Goal: Find specific page/section: Find specific page/section

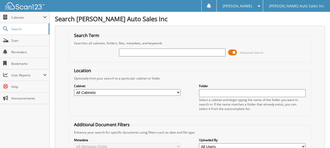
click at [129, 52] on input "text" at bounding box center [172, 53] width 107 height 8
type input "00701"
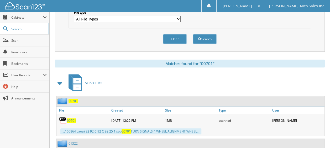
scroll to position [184, 0]
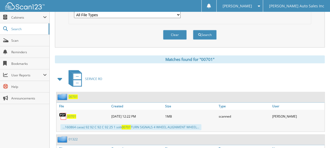
click at [71, 114] on span "00701" at bounding box center [71, 116] width 9 height 4
